Goal: Information Seeking & Learning: Check status

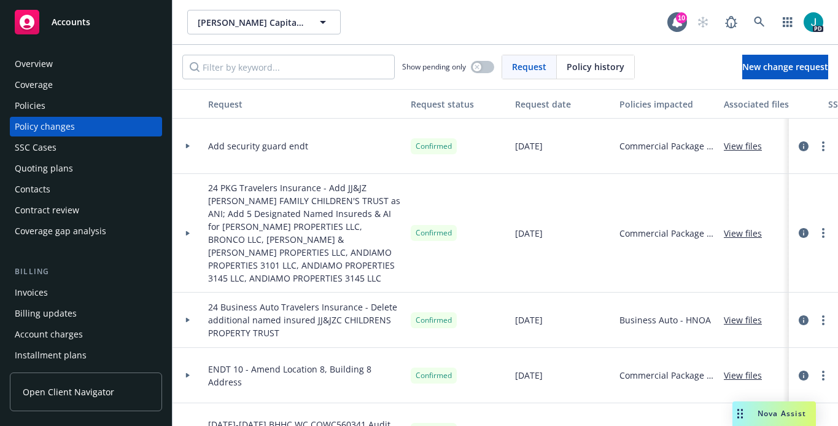
click at [55, 66] on div "Overview" at bounding box center [86, 64] width 142 height 20
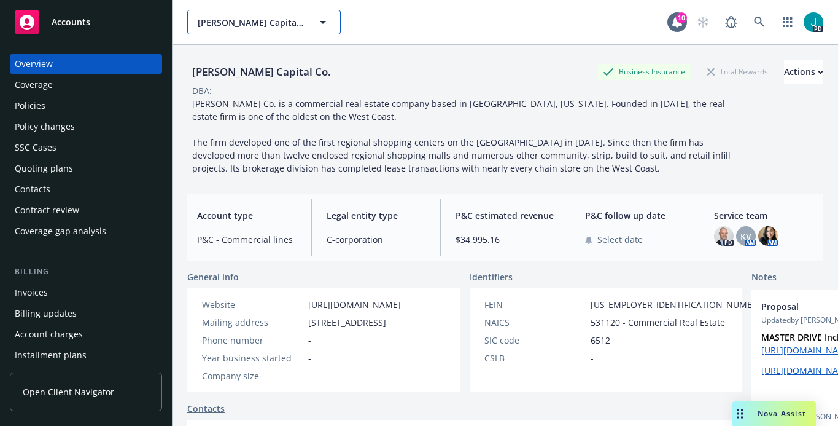
click at [267, 18] on span "[PERSON_NAME] Capital Co." at bounding box center [251, 22] width 106 height 13
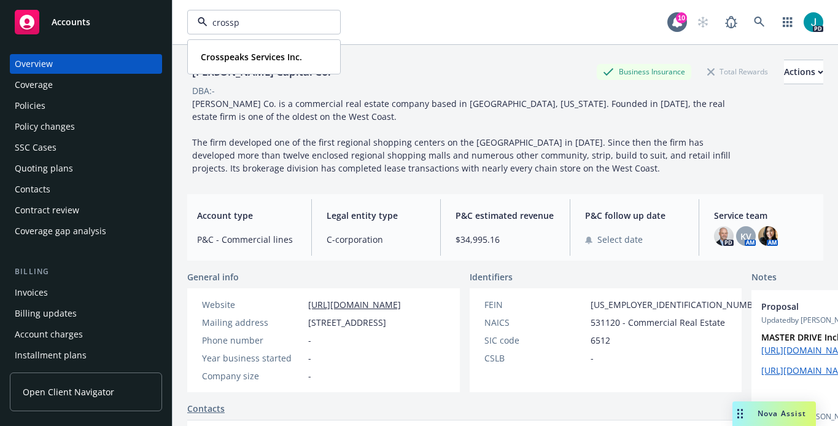
type input "crosspe"
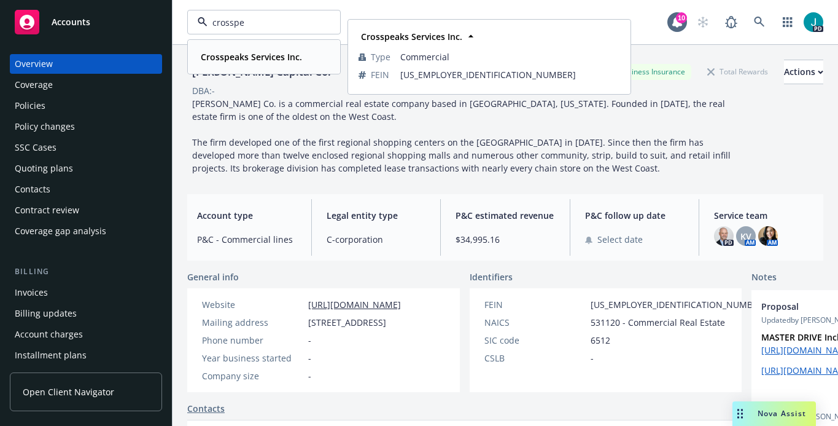
click at [244, 53] on strong "Crosspeaks Services Inc." at bounding box center [251, 57] width 101 height 12
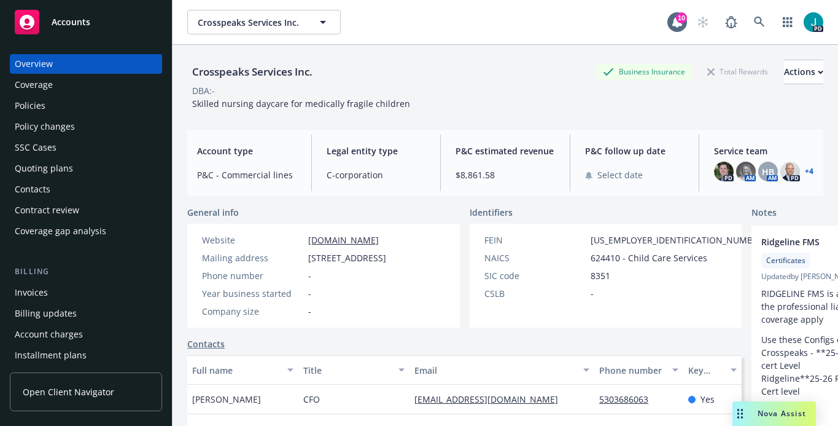
click at [45, 102] on div "Policies" at bounding box center [86, 106] width 142 height 20
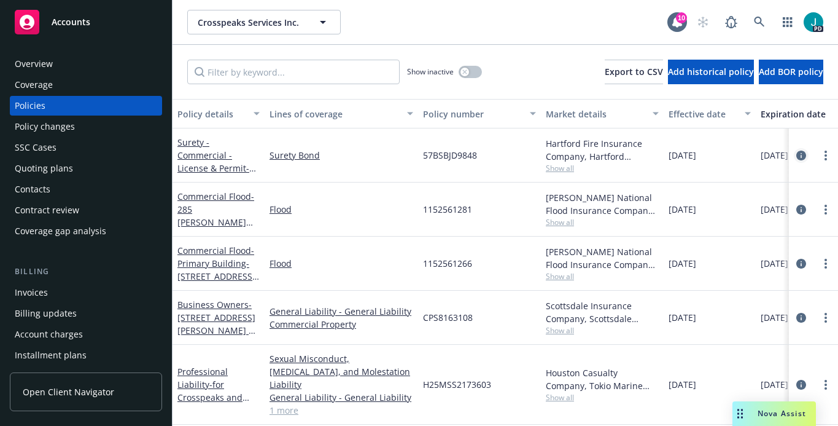
click at [804, 155] on icon "circleInformation" at bounding box center [801, 155] width 10 height 10
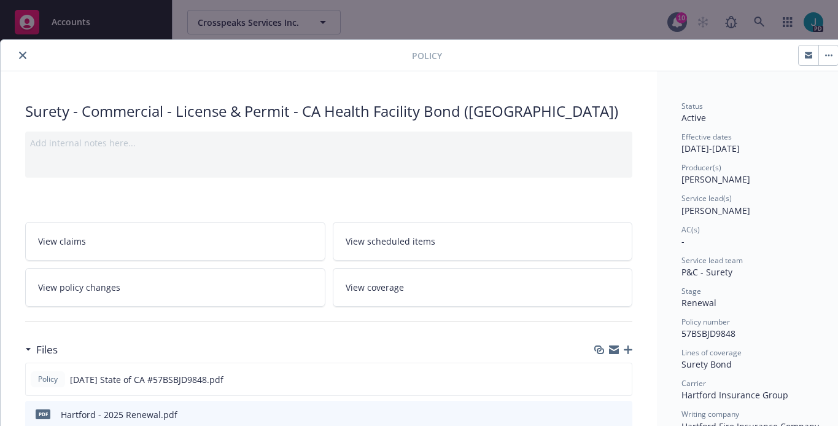
scroll to position [88, 0]
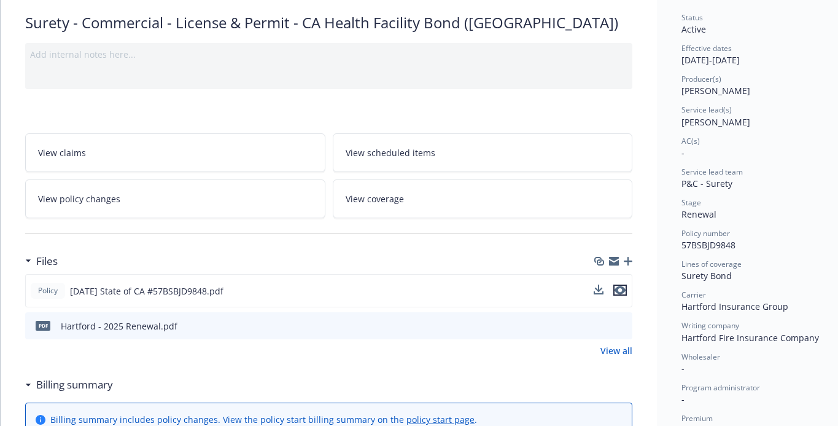
click at [621, 290] on icon "preview file" at bounding box center [620, 290] width 11 height 9
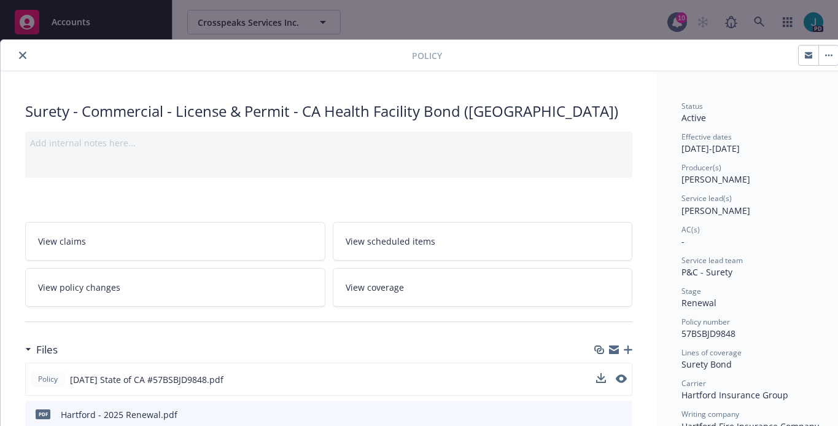
click at [29, 55] on button "close" at bounding box center [22, 55] width 15 height 15
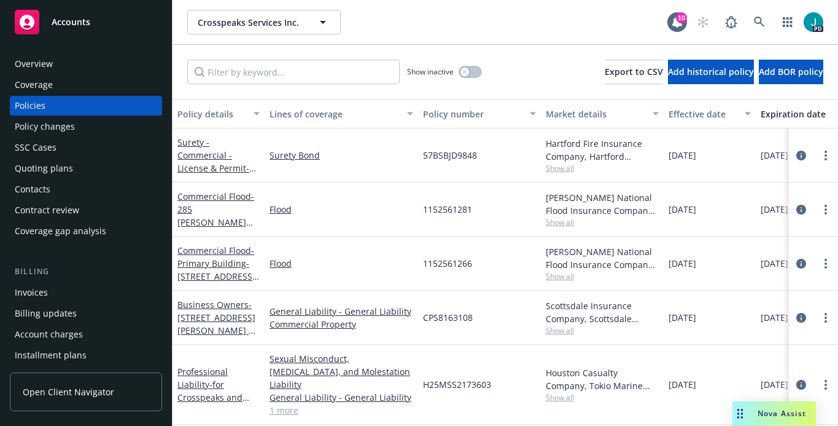
click at [512, 161] on div "57BSBJD9848" at bounding box center [479, 155] width 123 height 54
